Goal: Navigation & Orientation: Find specific page/section

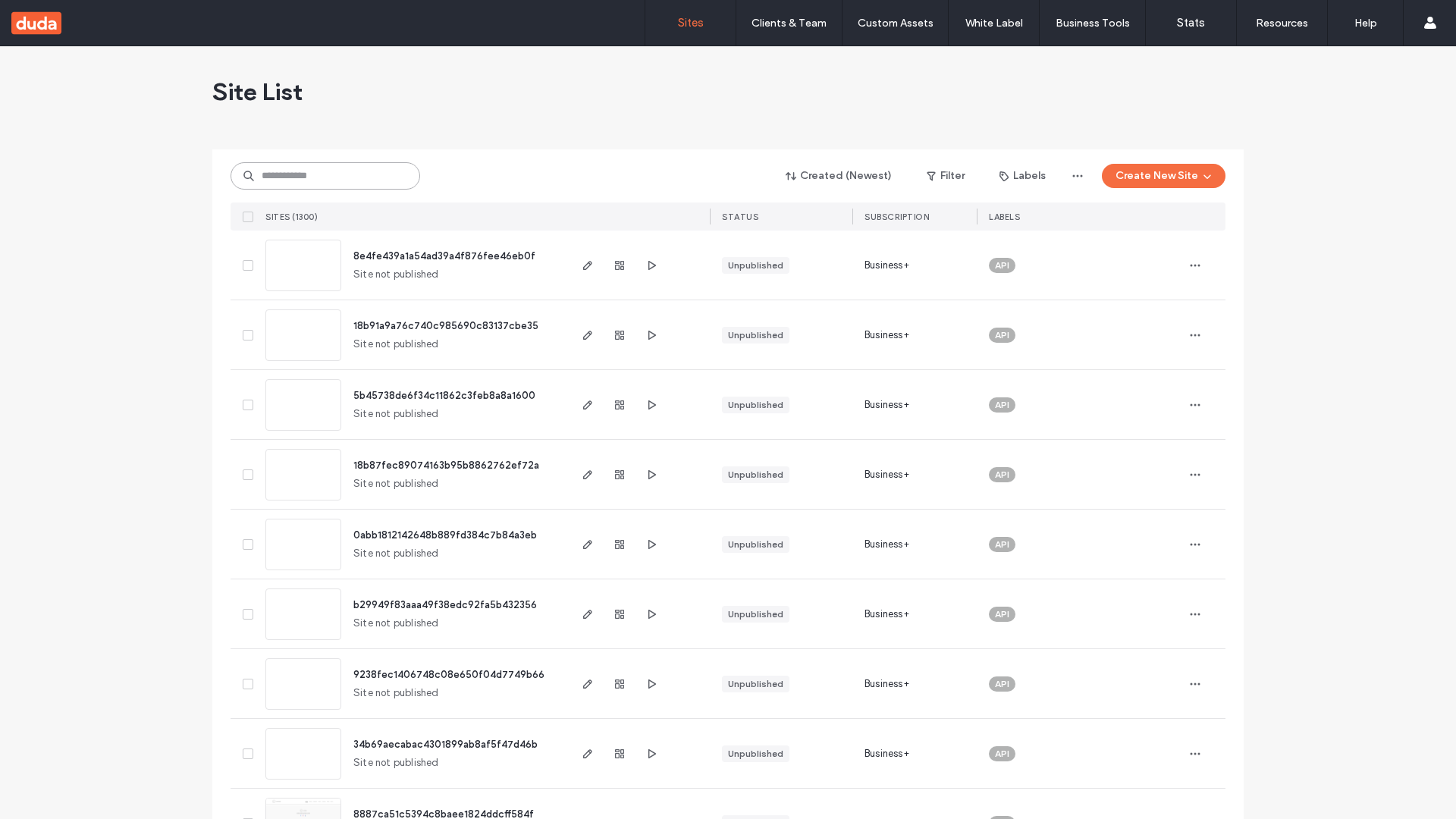
click at [325, 176] on input at bounding box center [325, 176] width 189 height 28
type input "**********"
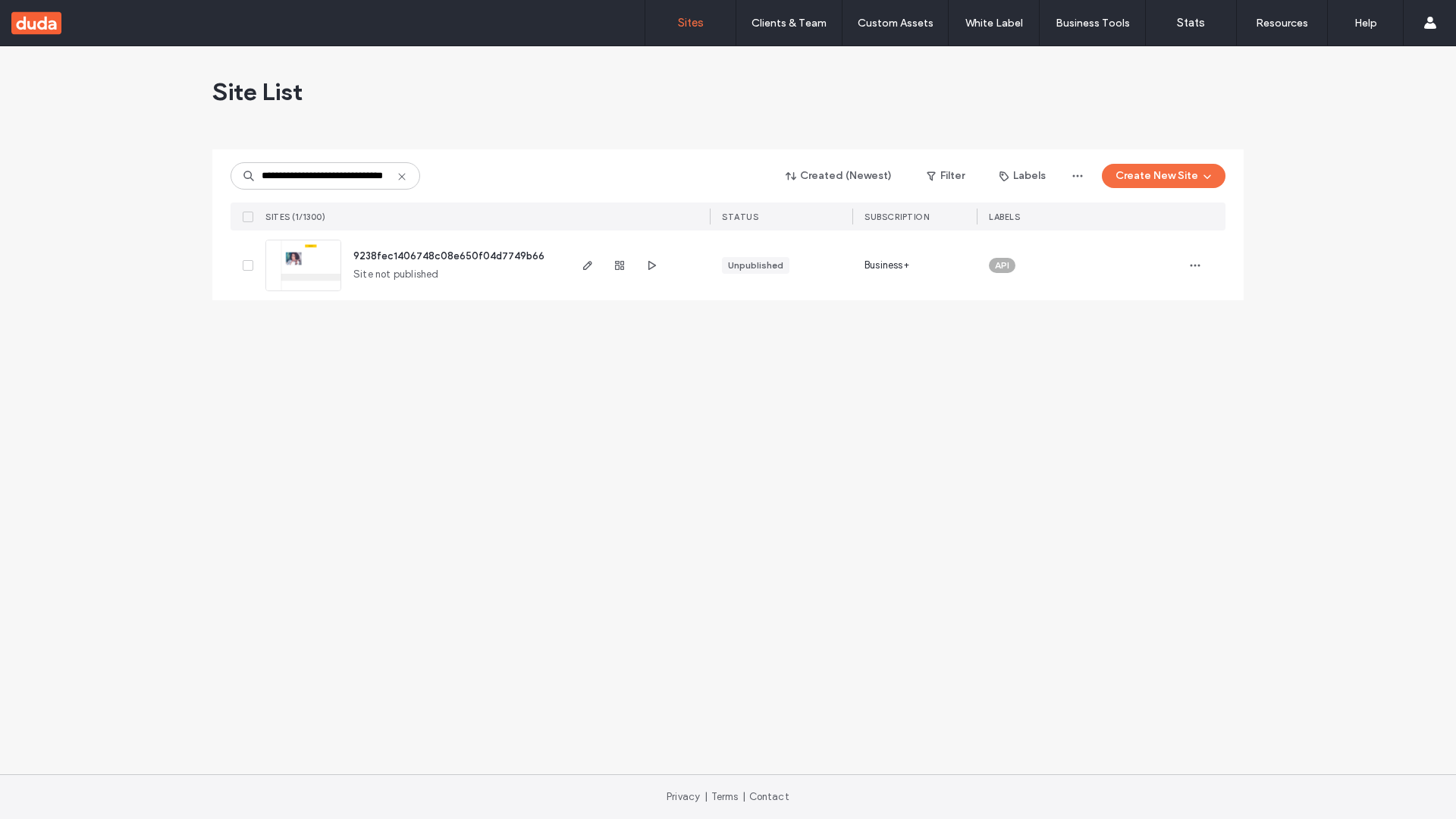
click at [451, 256] on span "9238fec1406748c08e650f04d7749b66" at bounding box center [449, 256] width 191 height 11
